Goal: Task Accomplishment & Management: Use online tool/utility

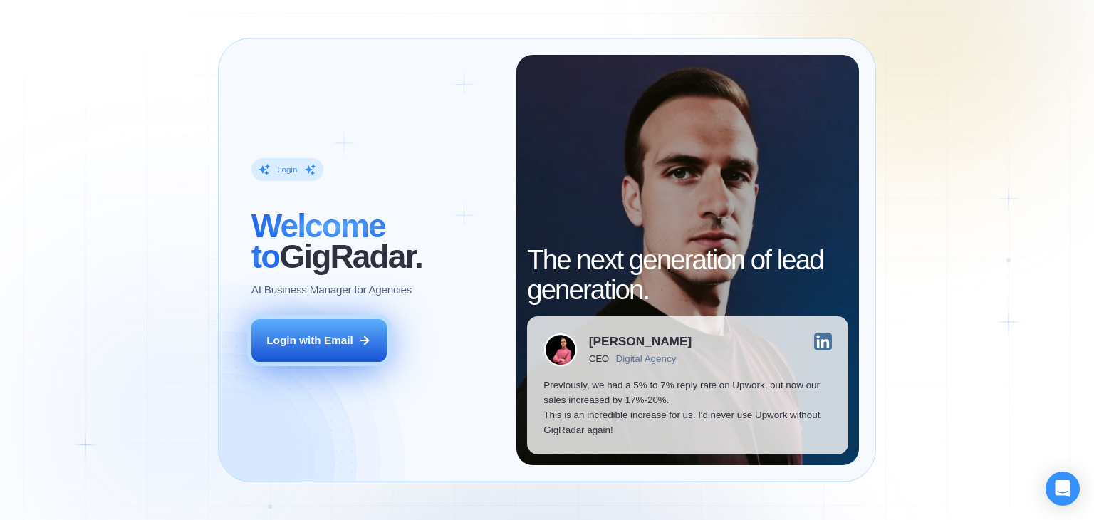
click at [344, 338] on div "Login with Email" at bounding box center [309, 340] width 87 height 15
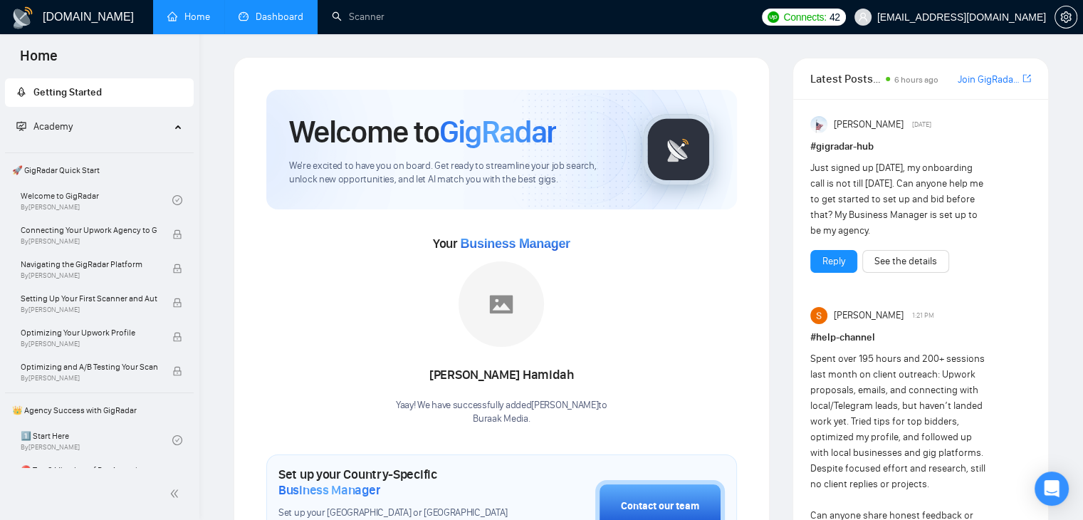
click at [281, 23] on link "Dashboard" at bounding box center [271, 17] width 65 height 12
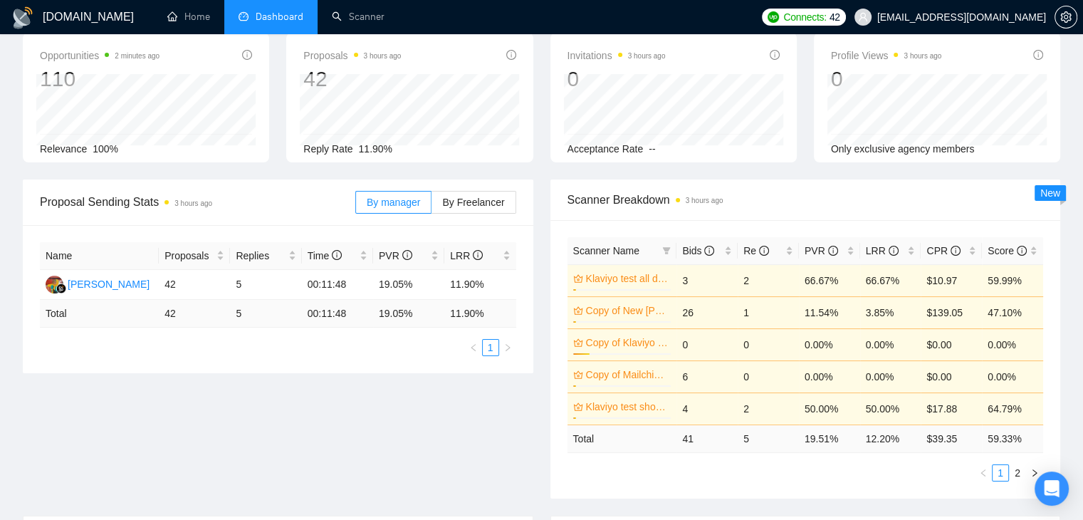
scroll to position [68, 0]
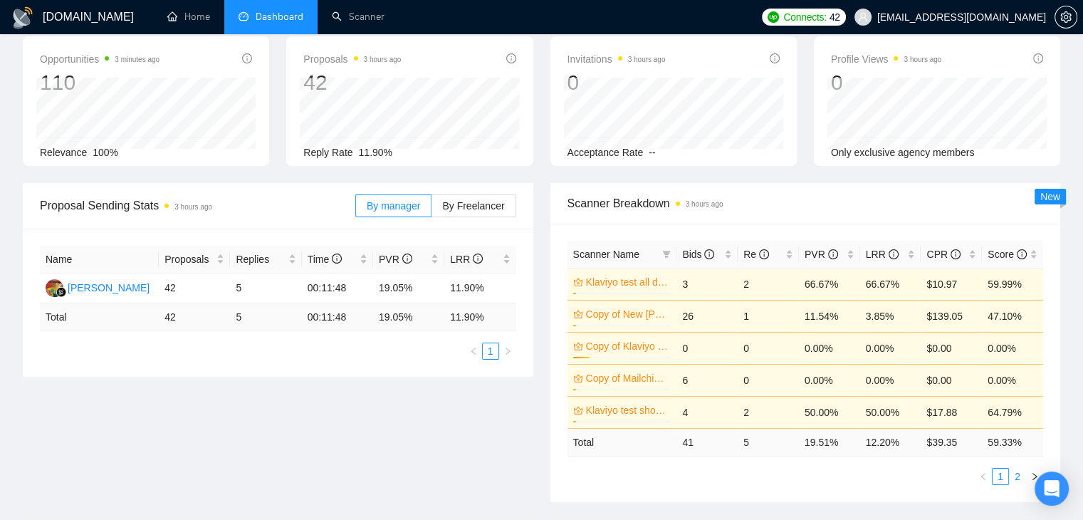
click at [1013, 469] on link "2" at bounding box center [1018, 477] width 16 height 16
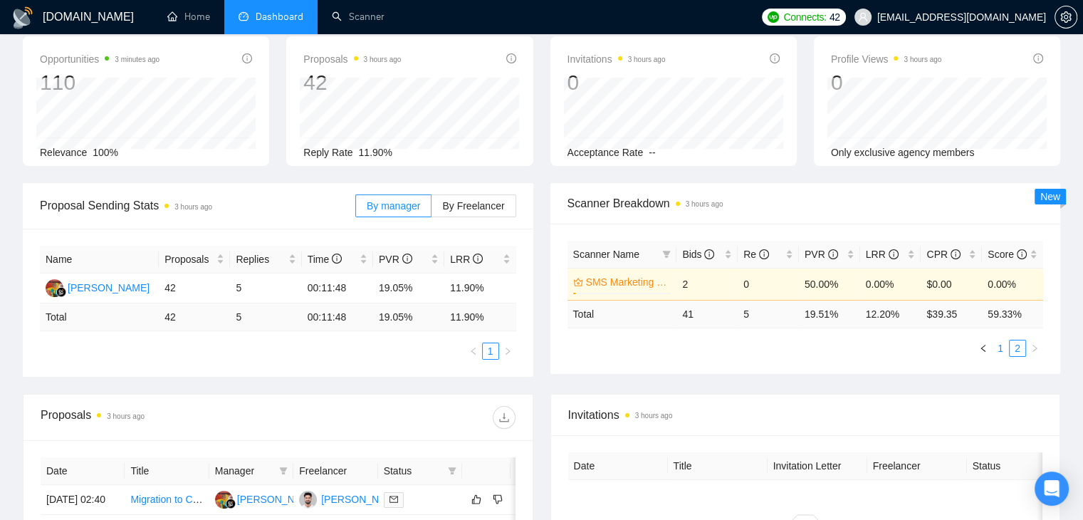
click at [999, 350] on link "1" at bounding box center [1001, 348] width 16 height 16
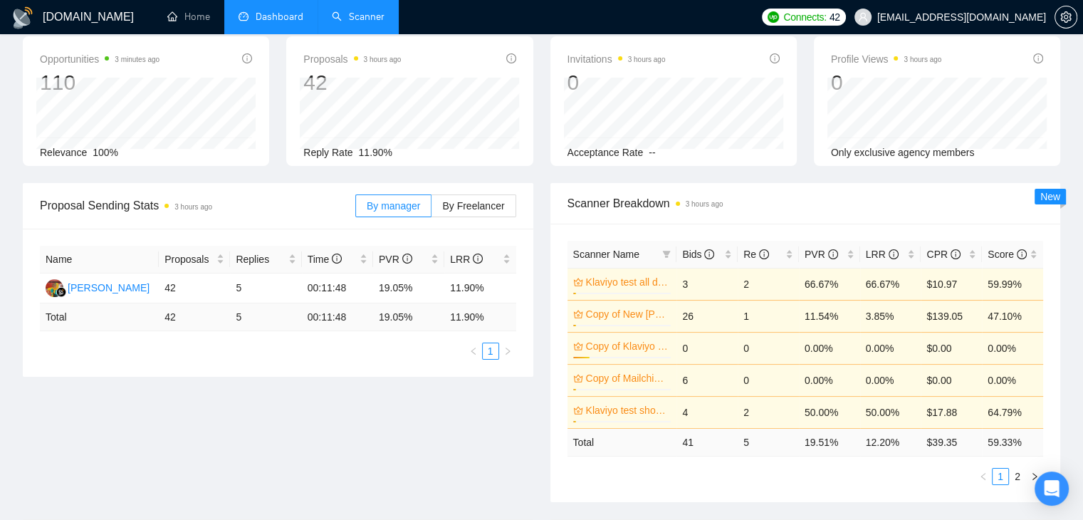
click at [363, 23] on link "Scanner" at bounding box center [358, 17] width 53 height 12
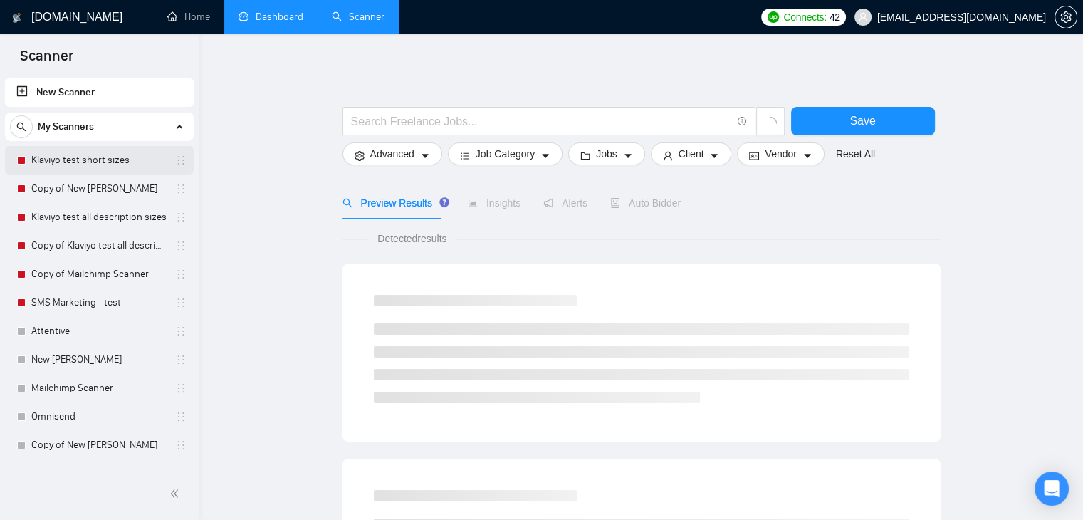
click at [72, 150] on link "Klaviyo test short sizes" at bounding box center [98, 160] width 135 height 28
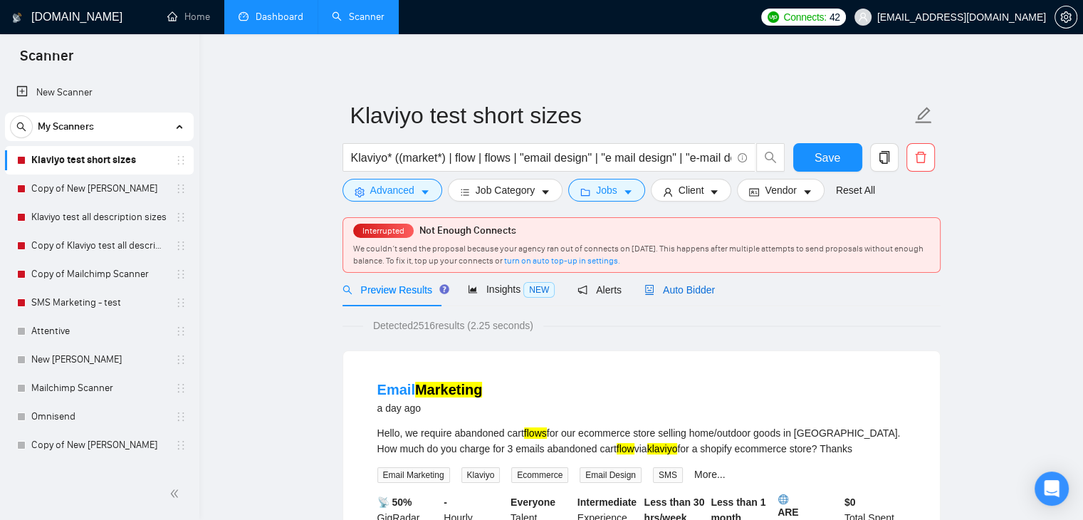
click at [645, 292] on icon "robot" at bounding box center [649, 290] width 9 height 10
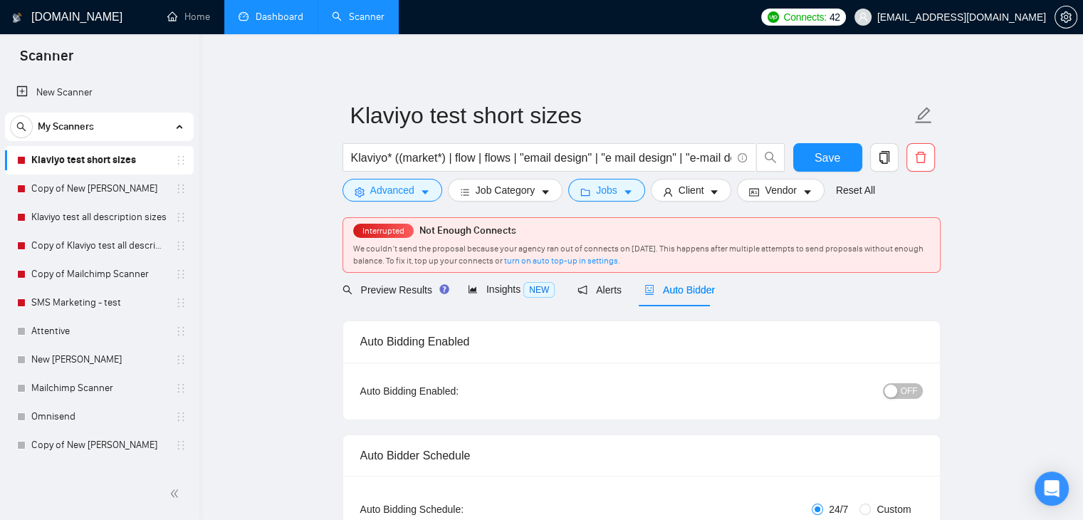
click at [901, 396] on button "OFF" at bounding box center [903, 391] width 40 height 16
click at [165, 180] on link "Copy of New [PERSON_NAME]" at bounding box center [98, 188] width 135 height 28
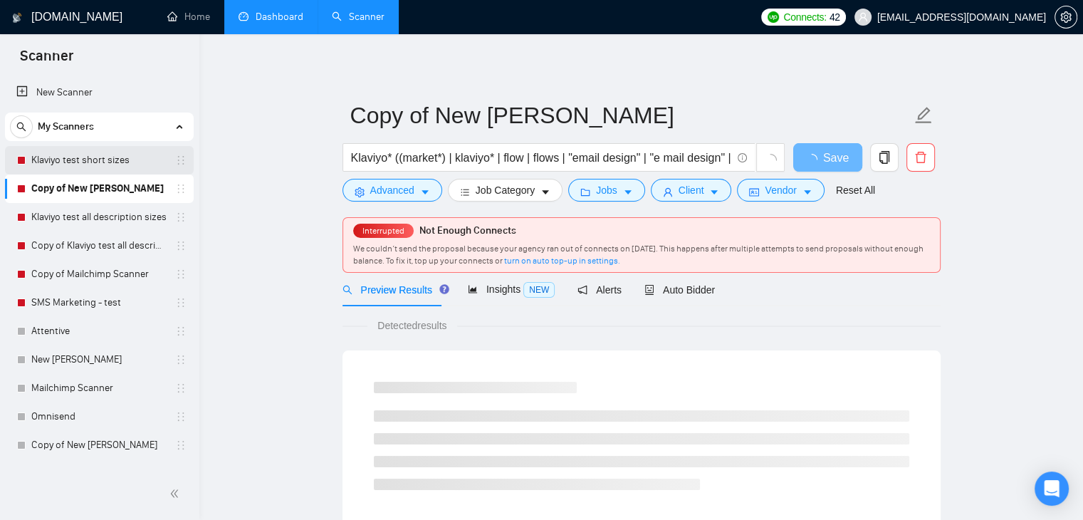
click at [100, 166] on link "Klaviyo test short sizes" at bounding box center [98, 160] width 135 height 28
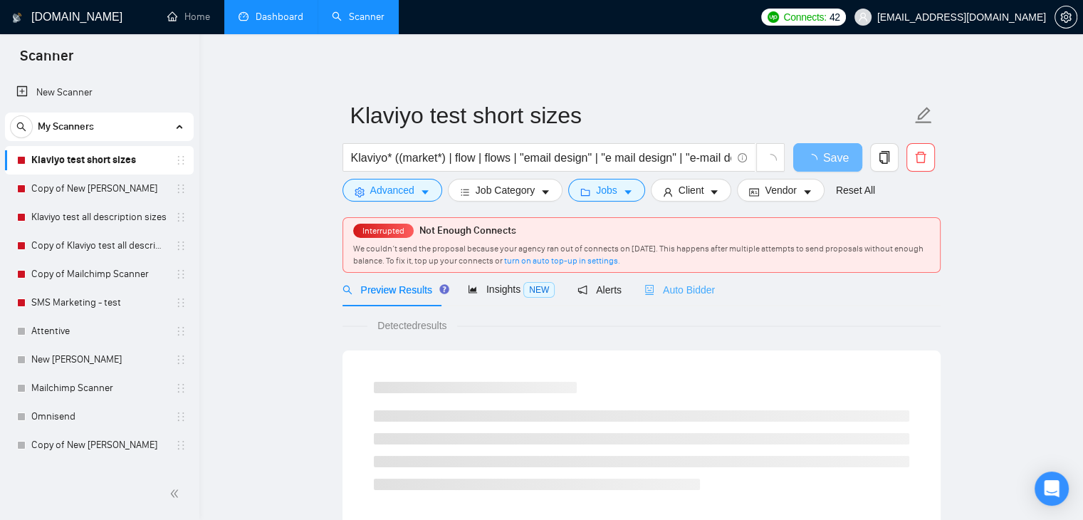
click at [660, 306] on div "Auto Bidder" at bounding box center [680, 289] width 71 height 33
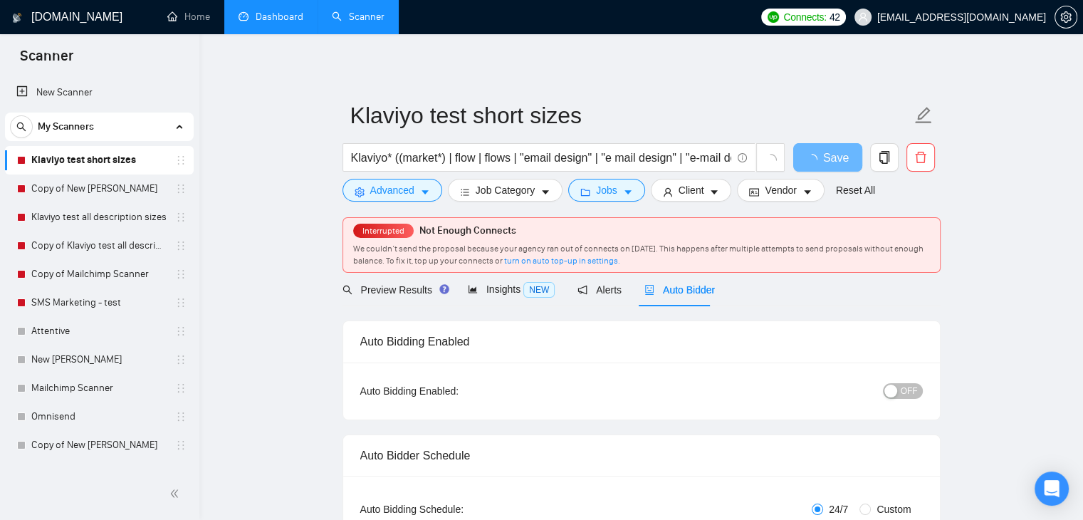
click at [923, 395] on div "Auto Bidding Enabled: OFF" at bounding box center [641, 391] width 597 height 57
click at [917, 392] on span "OFF" at bounding box center [909, 391] width 17 height 16
click at [820, 155] on span "Save" at bounding box center [828, 158] width 26 height 18
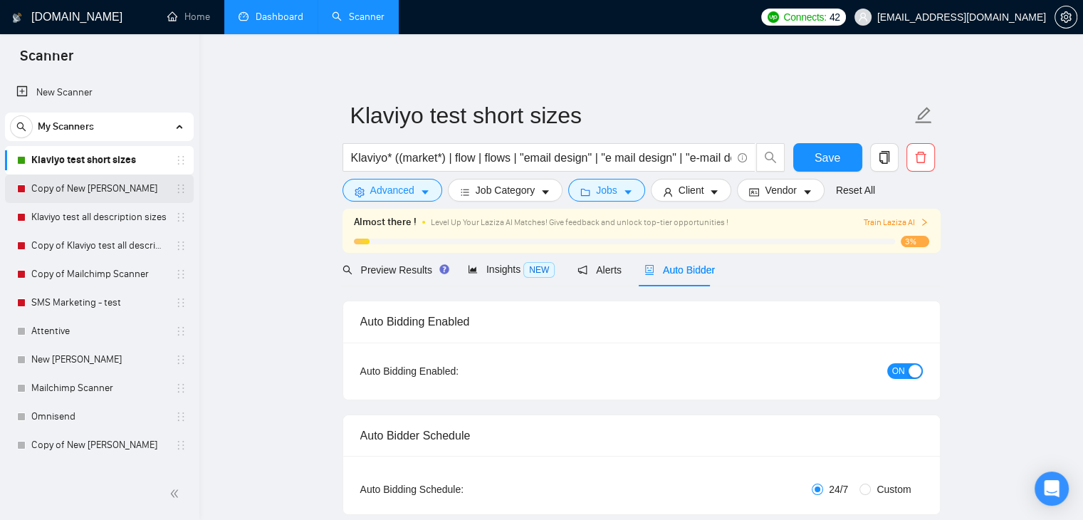
click at [101, 197] on link "Copy of New [PERSON_NAME]" at bounding box center [98, 188] width 135 height 28
